Goal: Information Seeking & Learning: Learn about a topic

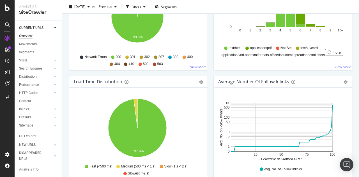
scroll to position [365, 0]
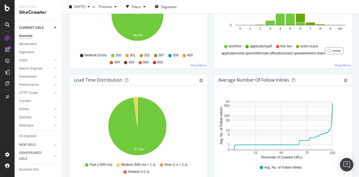
drag, startPoint x: 36, startPoint y: 153, endPoint x: 41, endPoint y: 151, distance: 5.2
click at [36, 153] on div "DISAPPEARED URLS" at bounding box center [33, 156] width 28 height 12
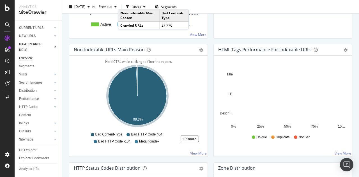
scroll to position [84, 0]
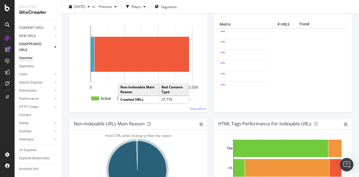
click at [56, 45] on icon at bounding box center [55, 46] width 2 height 3
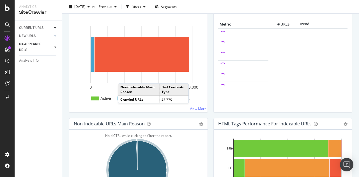
click at [56, 27] on icon at bounding box center [55, 27] width 2 height 3
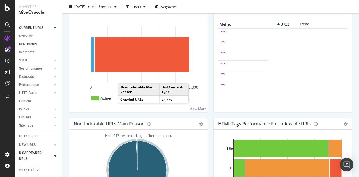
click at [39, 44] on link "Movements" at bounding box center [38, 44] width 39 height 6
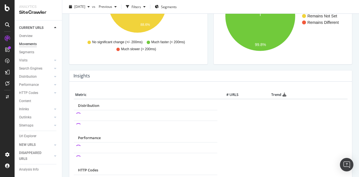
scroll to position [252, 0]
